Goal: Task Accomplishment & Management: Manage account settings

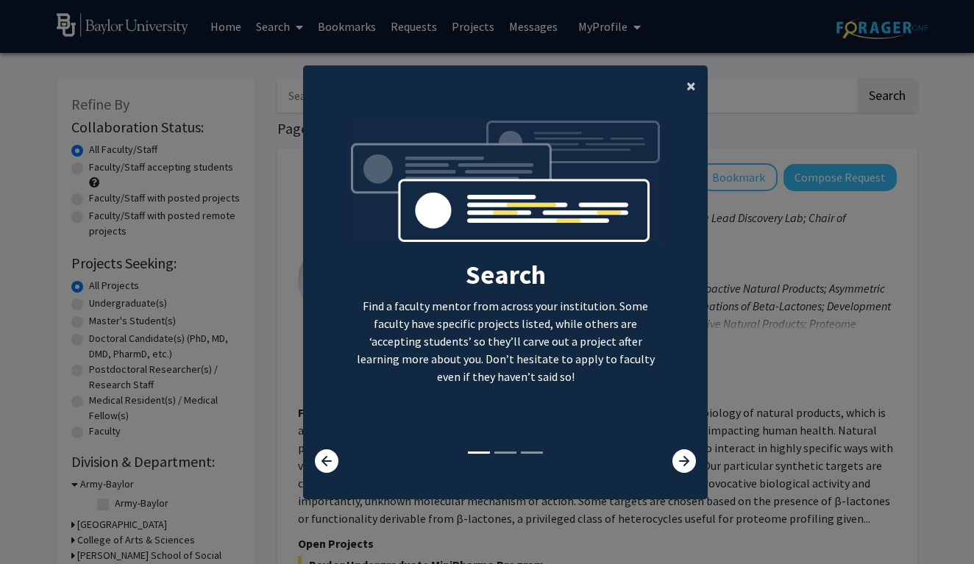
click at [692, 82] on span "×" at bounding box center [691, 85] width 10 height 23
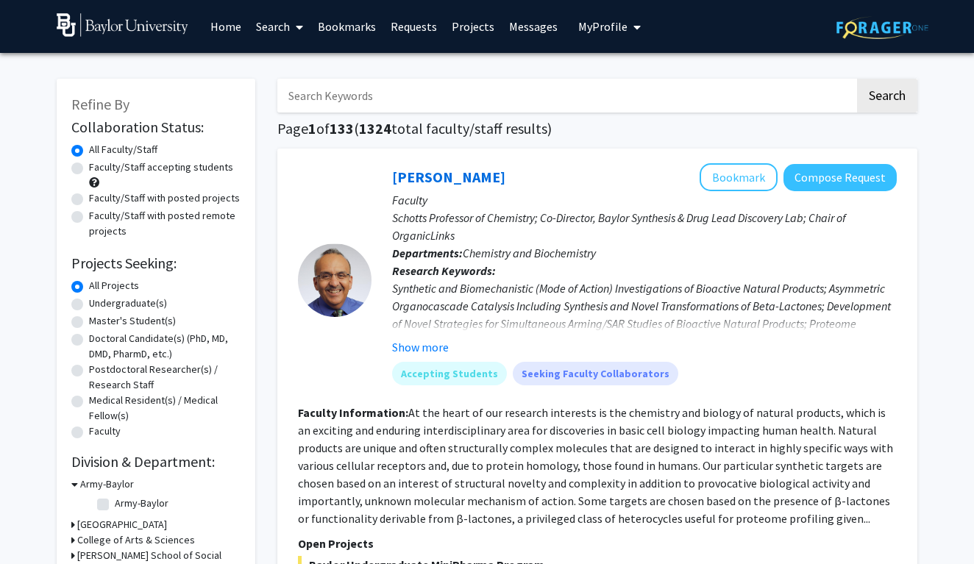
click at [620, 26] on span "My Profile" at bounding box center [602, 26] width 49 height 15
click at [480, 87] on input "Search Keywords" at bounding box center [566, 96] width 578 height 34
click at [598, 21] on span "My Profile" at bounding box center [602, 26] width 49 height 15
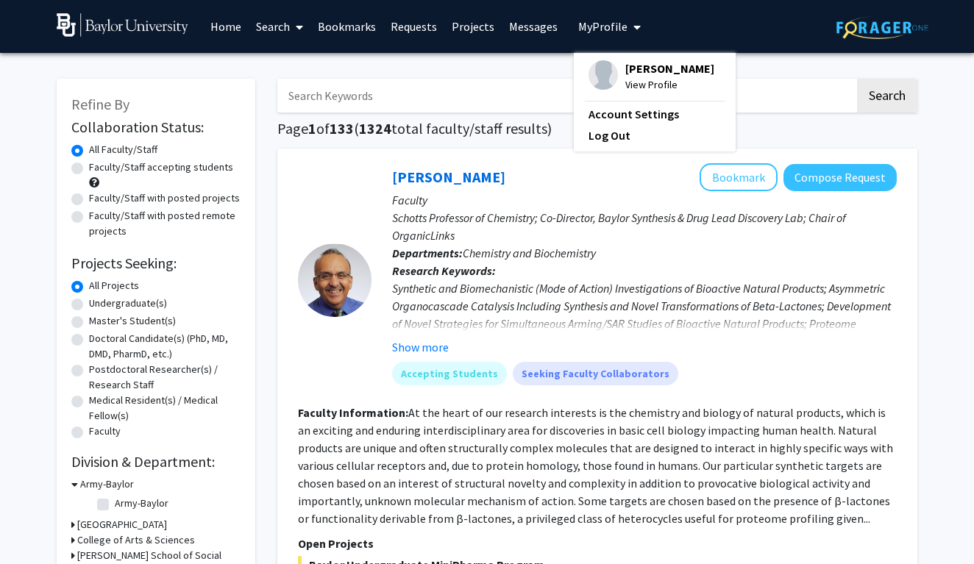
click at [628, 81] on span "View Profile" at bounding box center [669, 85] width 89 height 16
